Goal: Transaction & Acquisition: Purchase product/service

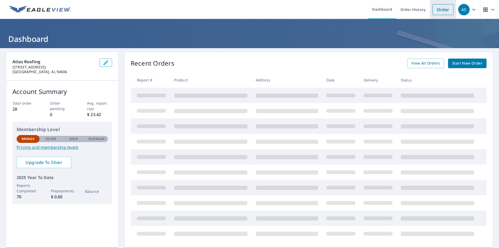
click at [433, 14] on link "Order" at bounding box center [443, 9] width 21 height 11
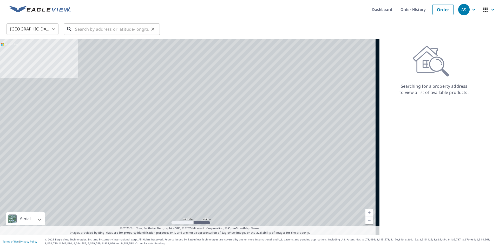
click at [102, 32] on input "text" at bounding box center [112, 29] width 74 height 15
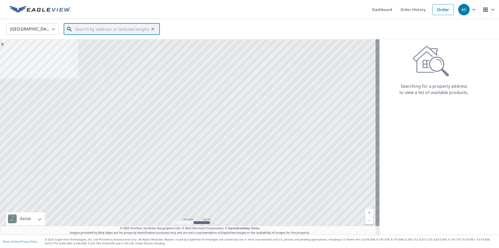
click at [99, 32] on input "text" at bounding box center [112, 29] width 74 height 15
paste input "[STREET_ADDRESS][PERSON_NAME]"
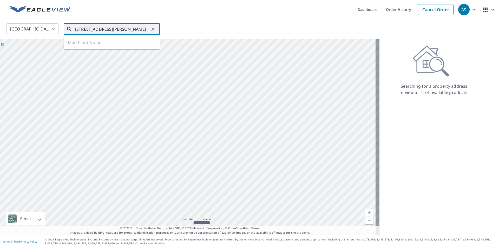
scroll to position [0, 9]
click at [110, 47] on span "[STREET_ADDRESS][PERSON_NAME]" at bounding box center [115, 44] width 82 height 6
type input "[STREET_ADDRESS][PERSON_NAME]"
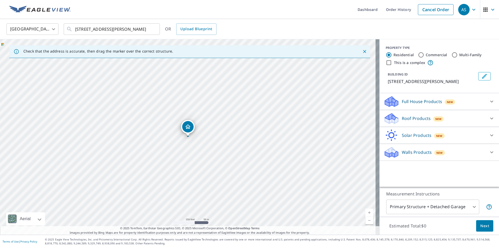
click at [412, 122] on div "Roof Products New" at bounding box center [435, 118] width 102 height 12
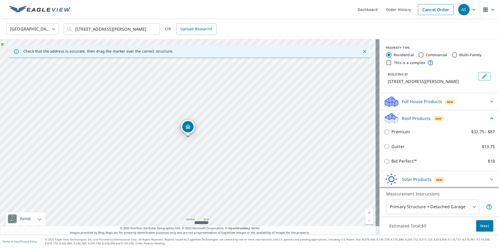
click at [404, 157] on div "Bid Perfect™ $18" at bounding box center [439, 161] width 111 height 15
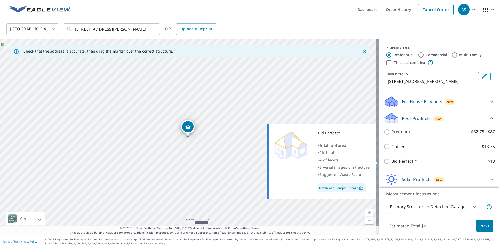
click at [384, 162] on input "Bid Perfect™ $18" at bounding box center [388, 161] width 8 height 6
checkbox input "true"
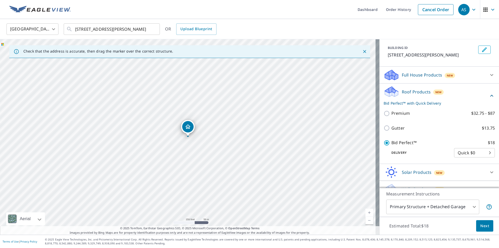
scroll to position [36, 0]
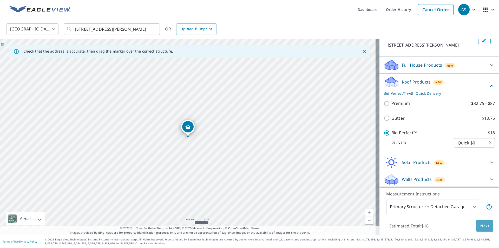
click at [480, 227] on span "Next" at bounding box center [484, 226] width 9 height 6
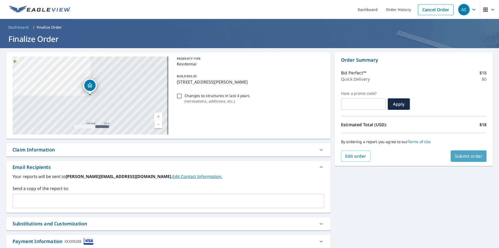
click at [466, 157] on span "Submit order" at bounding box center [469, 156] width 28 height 6
